Goal: Register for event/course

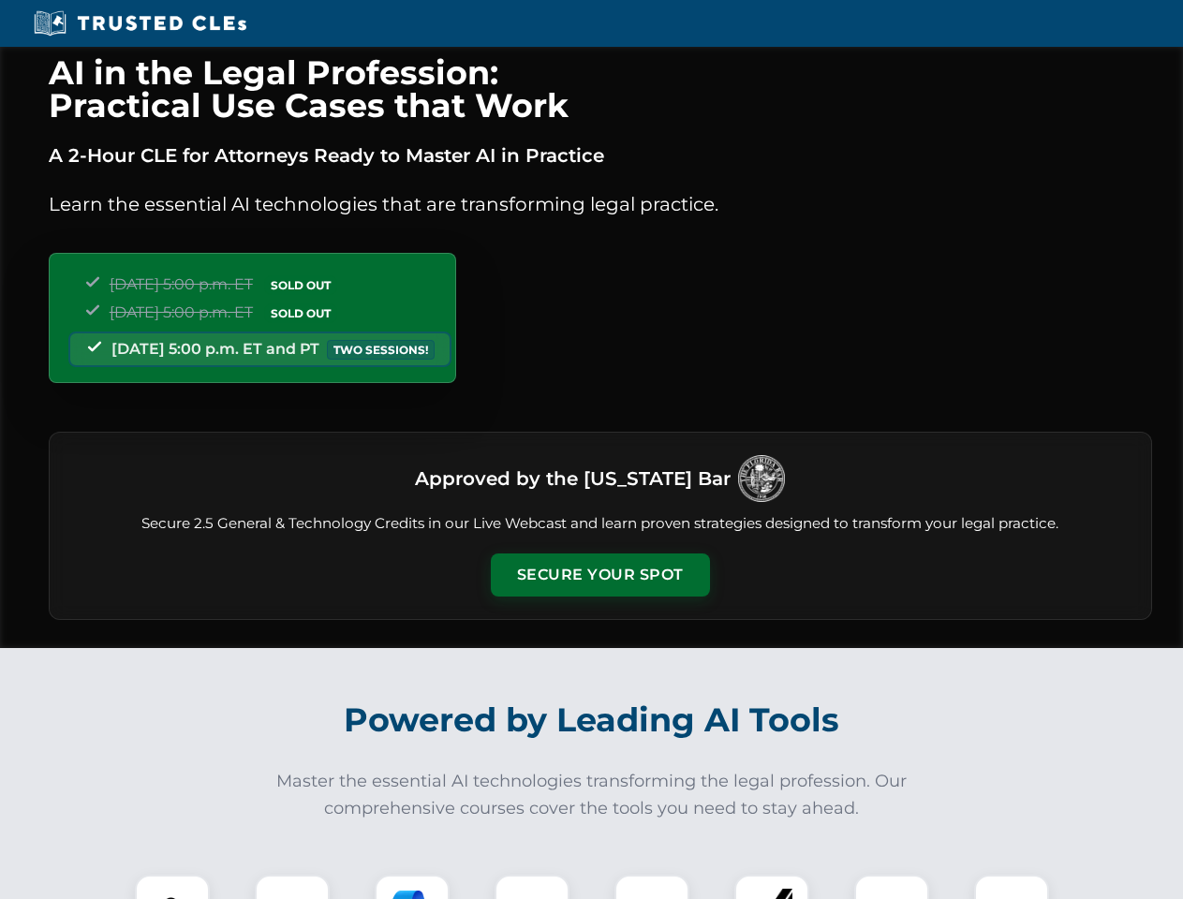
click at [599, 575] on button "Secure Your Spot" at bounding box center [600, 574] width 219 height 43
click at [172, 887] on img at bounding box center [172, 912] width 54 height 54
click at [292, 887] on div at bounding box center [292, 911] width 75 height 75
click at [412, 887] on div at bounding box center [412, 911] width 75 height 75
click at [532, 887] on img at bounding box center [532, 912] width 52 height 52
